Goal: Check status: Check status

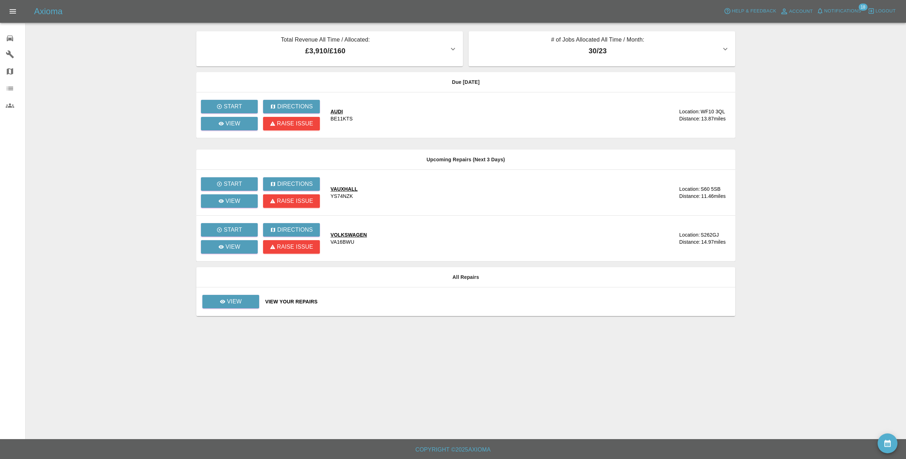
click at [842, 7] on span "Notifications" at bounding box center [842, 11] width 37 height 8
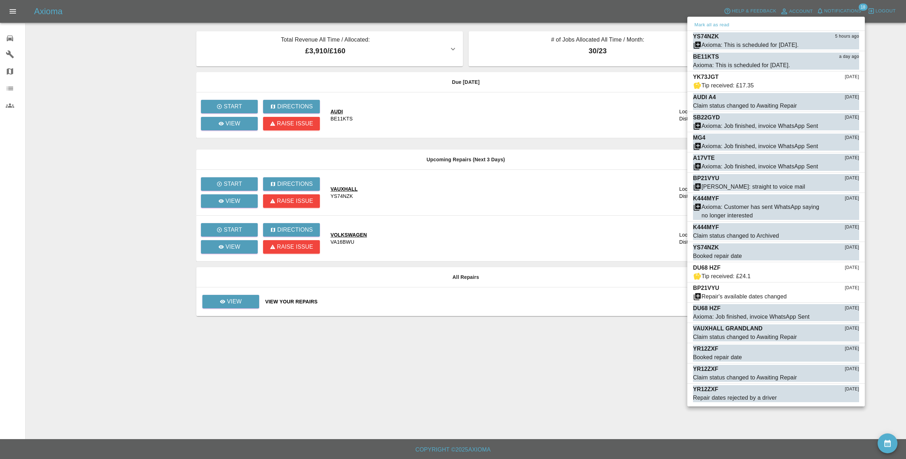
click at [843, 7] on div at bounding box center [453, 229] width 906 height 459
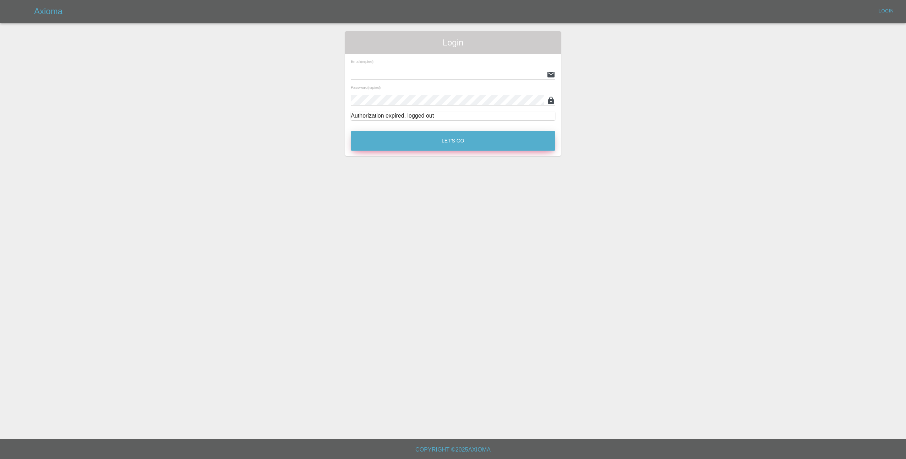
type input "[EMAIL_ADDRESS][DOMAIN_NAME]"
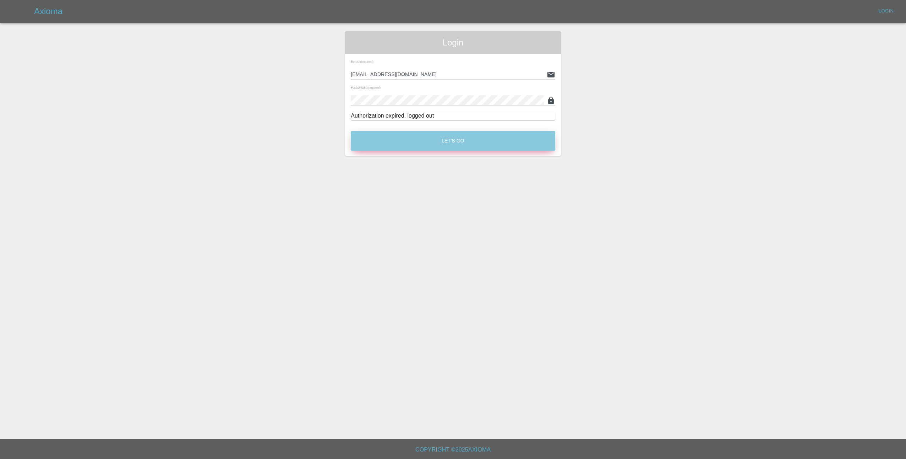
click at [407, 140] on button "Let's Go" at bounding box center [453, 141] width 204 height 20
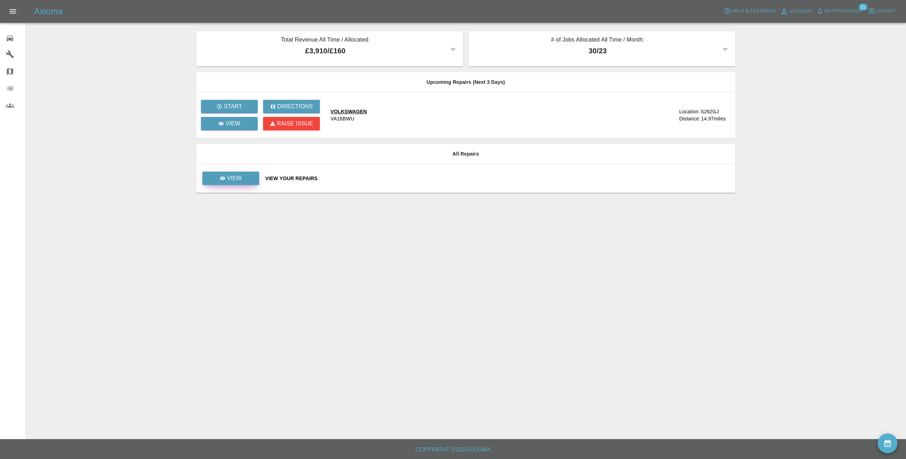
click at [243, 182] on link "View" at bounding box center [230, 177] width 57 height 13
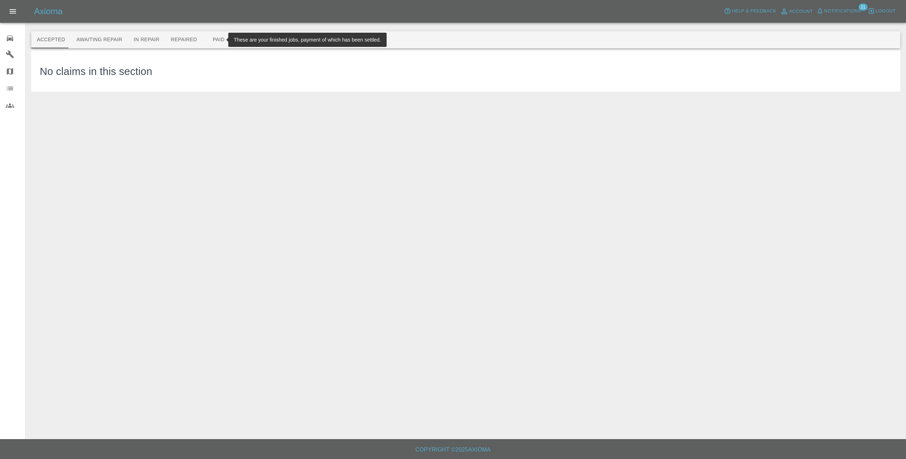
click at [209, 42] on button "Paid" at bounding box center [219, 39] width 32 height 17
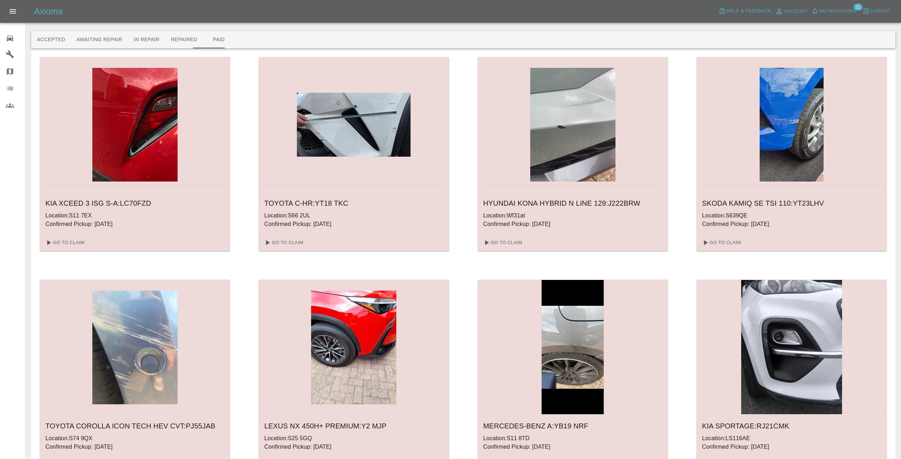
click at [840, 11] on span "Notifications" at bounding box center [837, 11] width 37 height 8
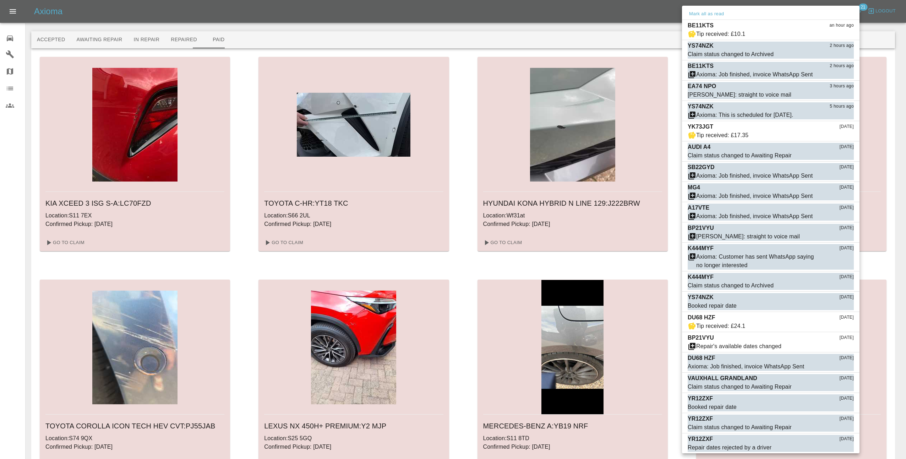
click at [674, 140] on div at bounding box center [453, 229] width 906 height 459
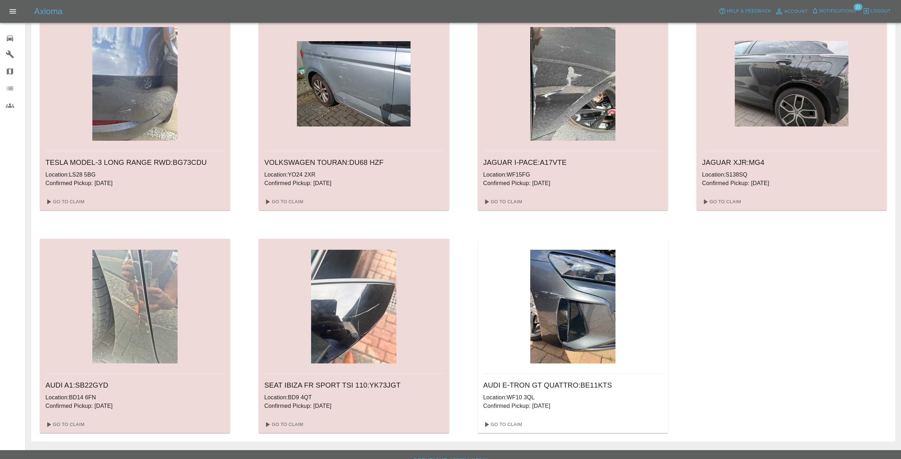
scroll to position [497, 0]
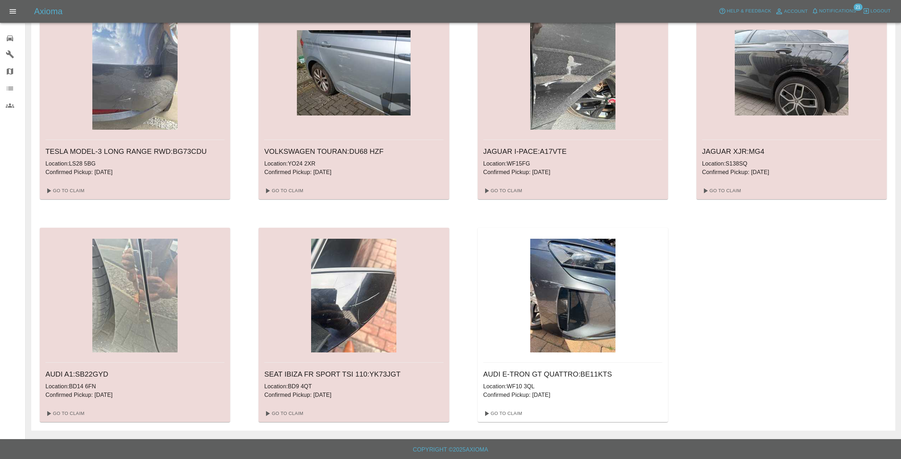
click at [584, 290] on img at bounding box center [572, 296] width 85 height 114
click at [497, 415] on link "Go To Claim" at bounding box center [502, 413] width 44 height 11
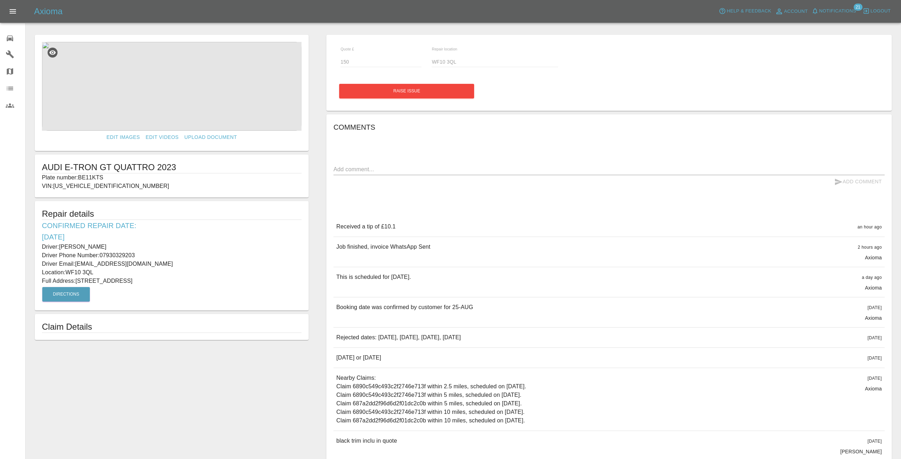
click at [193, 76] on img at bounding box center [171, 86] width 259 height 89
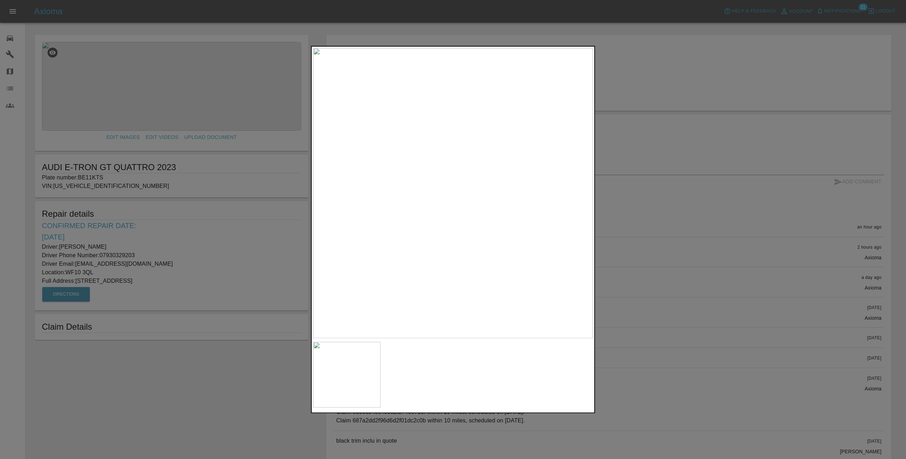
click at [461, 189] on img at bounding box center [453, 193] width 280 height 290
click at [672, 270] on div at bounding box center [453, 229] width 906 height 459
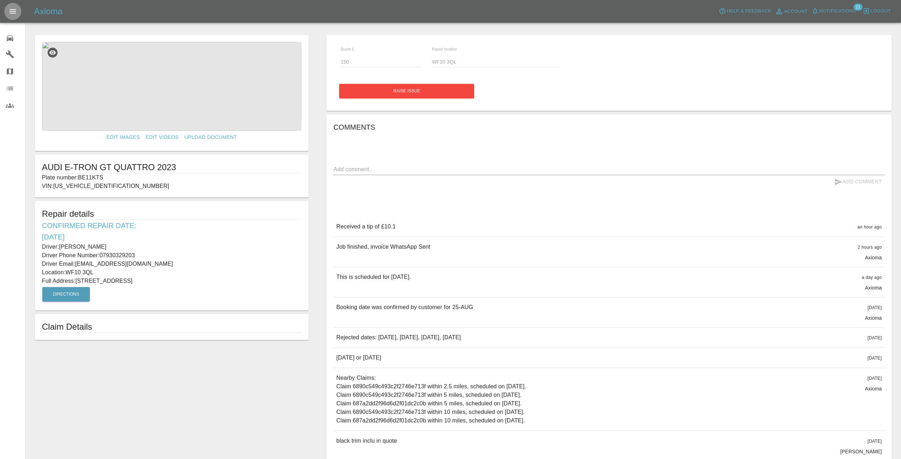
click at [12, 10] on icon "Open drawer" at bounding box center [13, 11] width 9 height 9
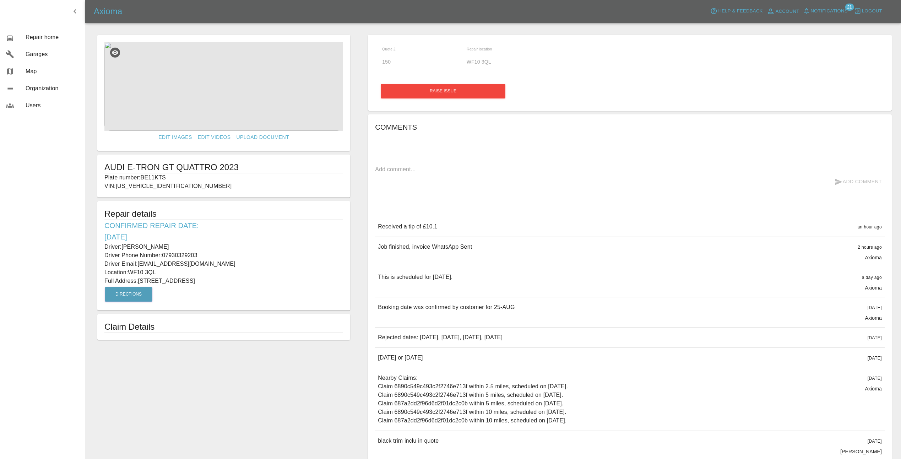
click at [75, 12] on icon "button" at bounding box center [74, 11] width 2 height 4
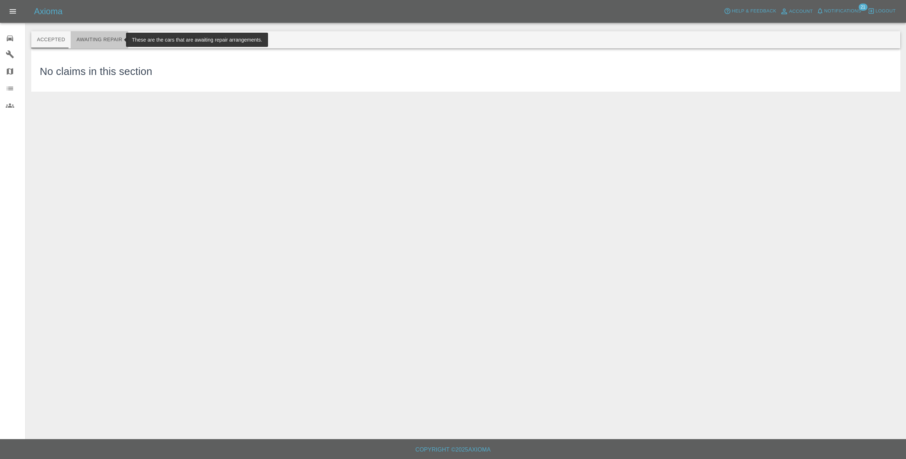
click at [98, 38] on button "Awaiting Repair" at bounding box center [99, 39] width 57 height 17
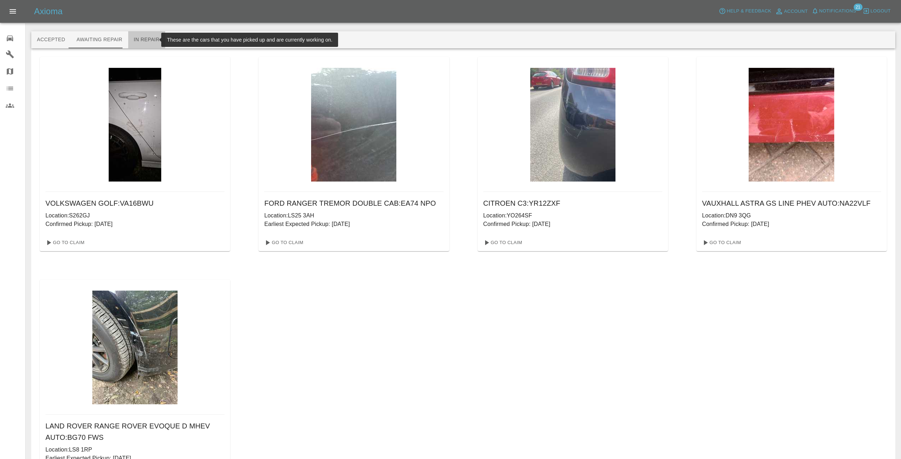
click at [146, 37] on button "In Repair" at bounding box center [146, 39] width 37 height 17
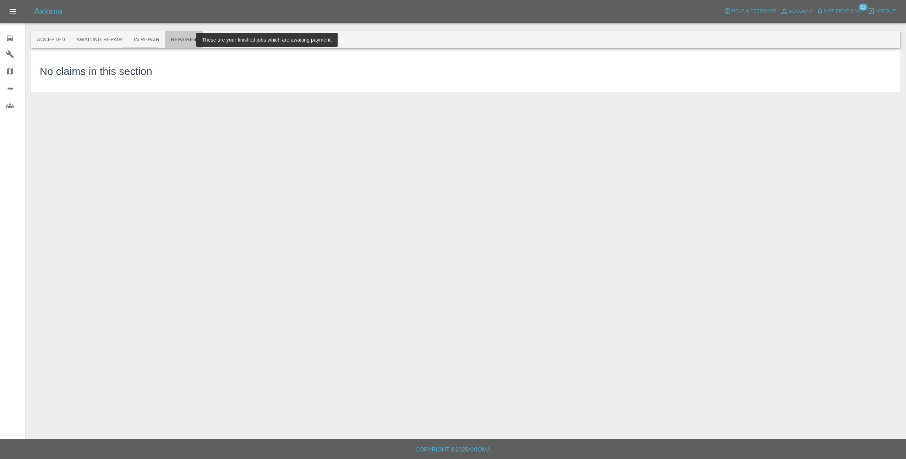
click at [176, 42] on button "Repaired" at bounding box center [184, 39] width 38 height 17
click at [211, 37] on button "Paid" at bounding box center [219, 39] width 32 height 17
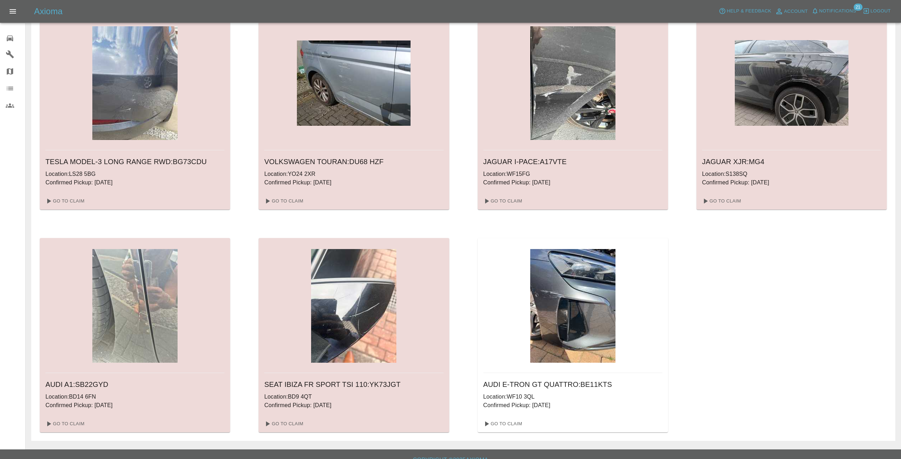
scroll to position [497, 0]
